Goal: Information Seeking & Learning: Find specific page/section

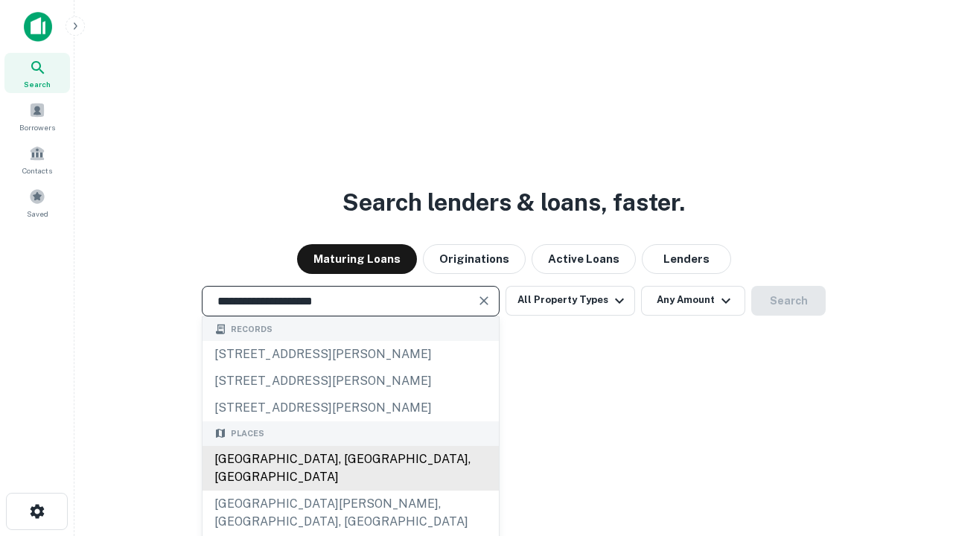
click at [350, 490] on div "[GEOGRAPHIC_DATA], [GEOGRAPHIC_DATA], [GEOGRAPHIC_DATA]" at bounding box center [350, 468] width 296 height 45
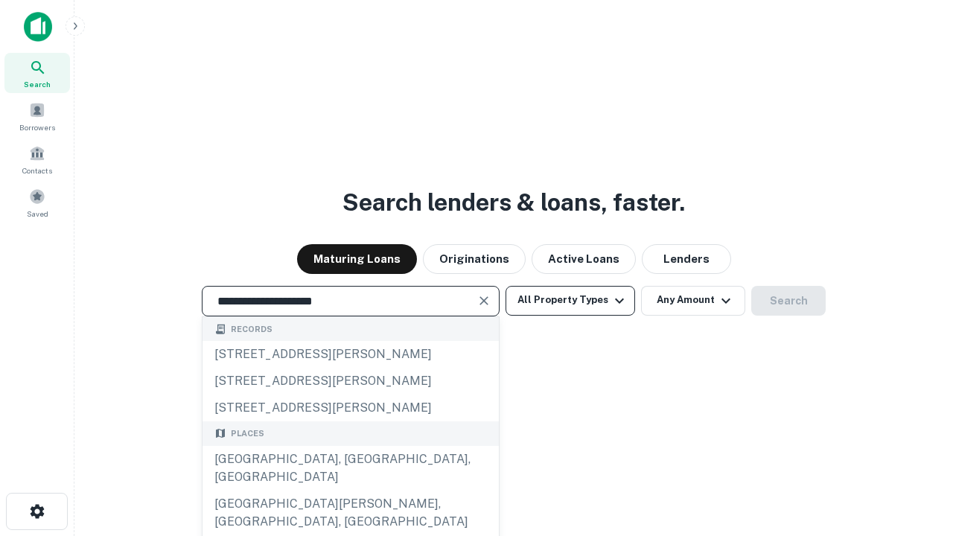
click at [570, 300] on button "All Property Types" at bounding box center [569, 301] width 129 height 30
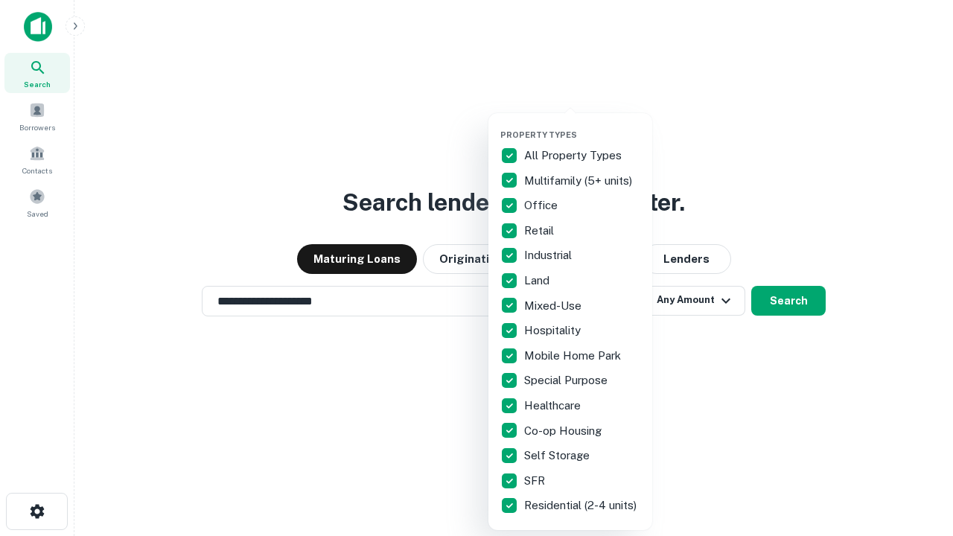
type input "**********"
click at [582, 125] on button "button" at bounding box center [582, 125] width 164 height 1
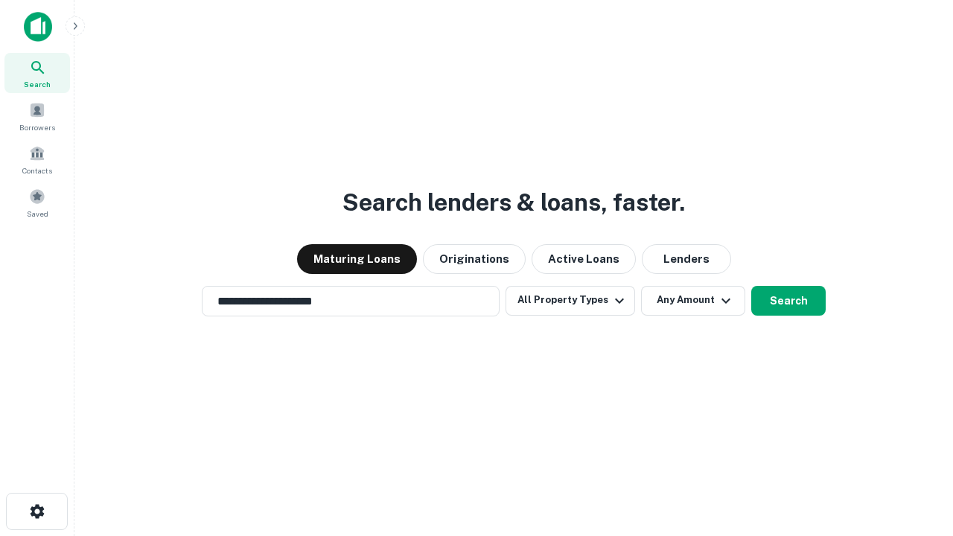
scroll to position [9, 179]
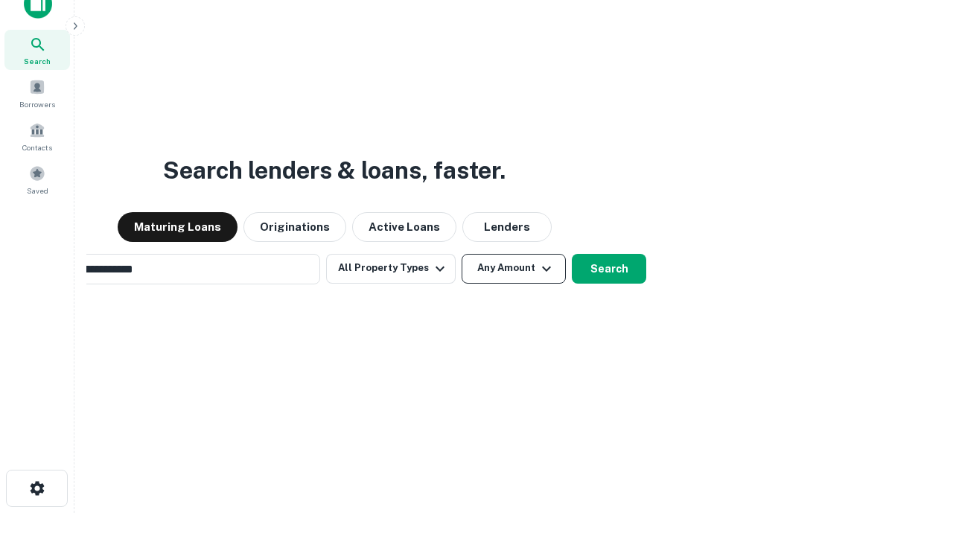
click at [461, 254] on button "Any Amount" at bounding box center [513, 269] width 104 height 30
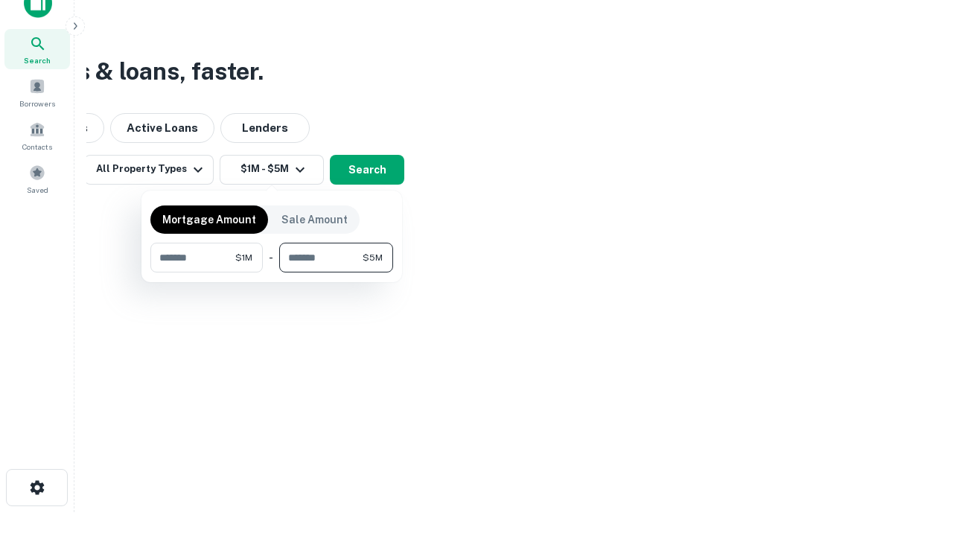
type input "*******"
click at [272, 272] on button "button" at bounding box center [271, 272] width 243 height 1
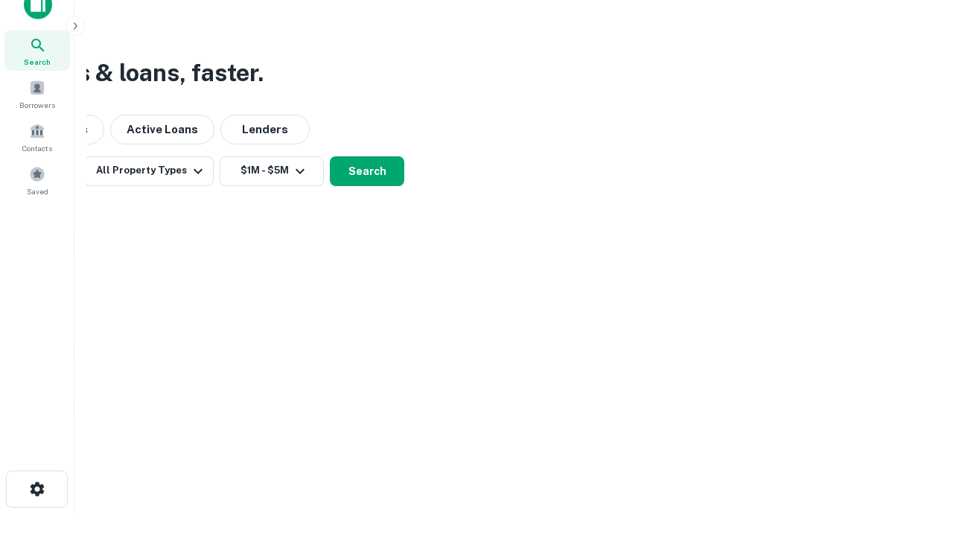
scroll to position [9, 275]
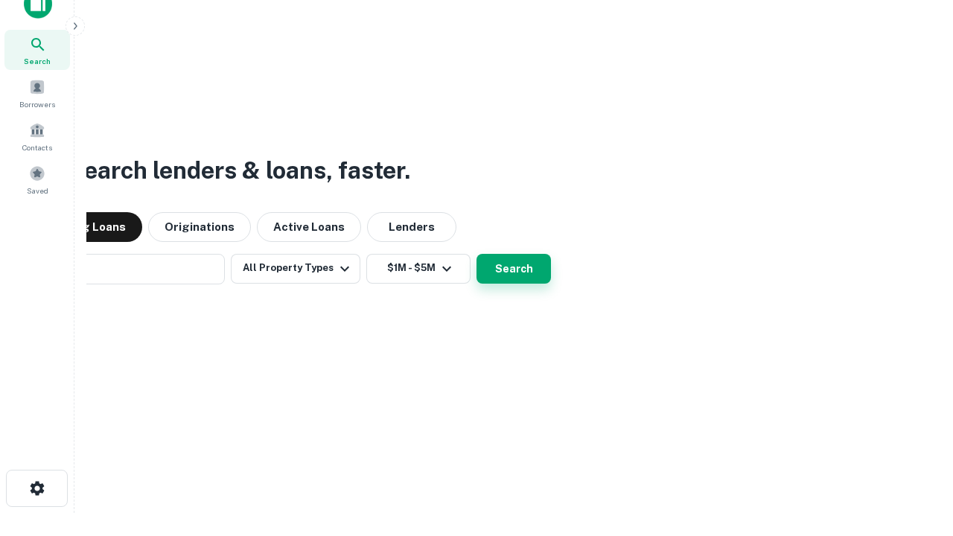
click at [476, 254] on button "Search" at bounding box center [513, 269] width 74 height 30
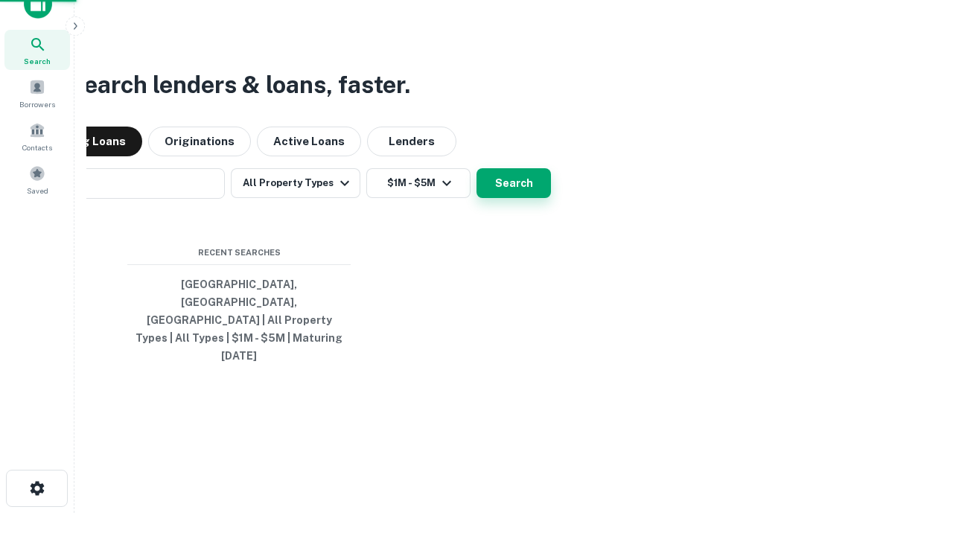
scroll to position [39, 421]
